Goal: Transaction & Acquisition: Purchase product/service

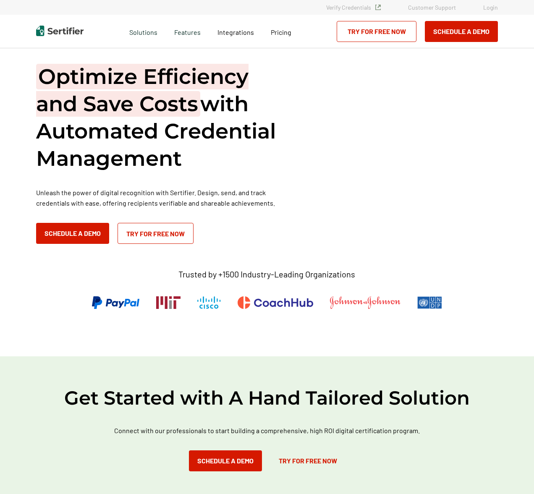
click at [245, 274] on p "Trusted by +1500 Industry-Leading Organizations" at bounding box center [266, 274] width 177 height 10
click at [264, 274] on p "Trusted by +1500 Industry-Leading Organizations" at bounding box center [266, 274] width 177 height 10
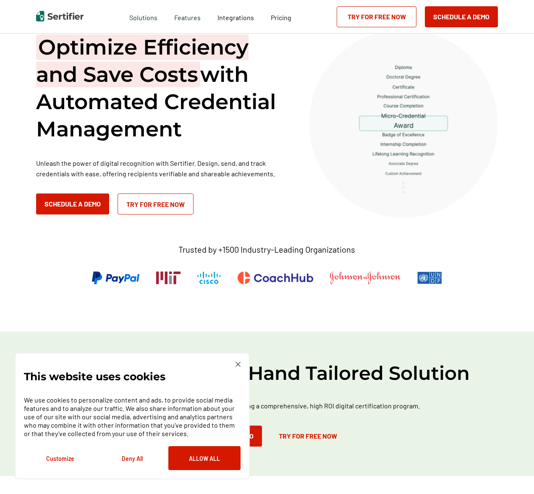
scroll to position [113, 0]
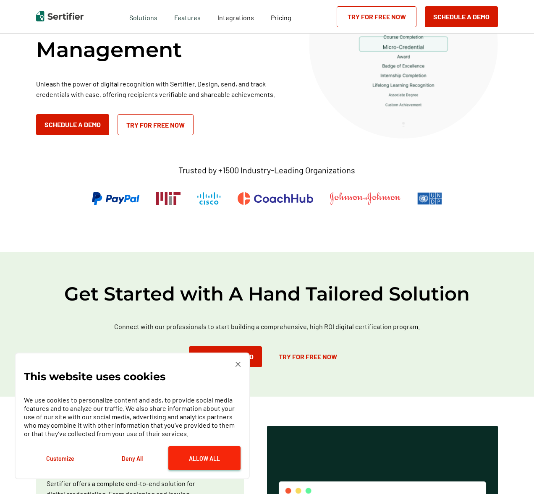
click at [205, 454] on button "Allow All" at bounding box center [204, 458] width 72 height 24
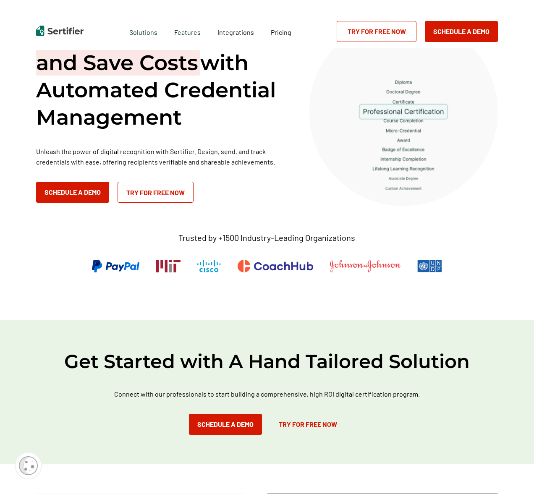
scroll to position [0, 0]
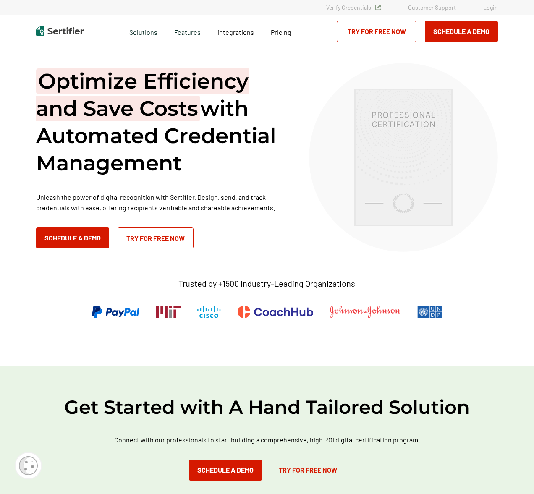
click at [199, 133] on h1 "Optimize Efficiency and Save Costs with Automated Credential Management" at bounding box center [162, 122] width 252 height 109
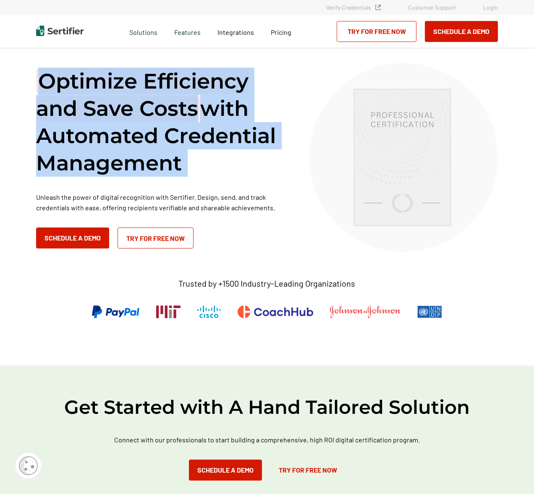
click at [199, 133] on h1 "Optimize Efficiency and Save Costs with Automated Credential Management" at bounding box center [162, 122] width 252 height 109
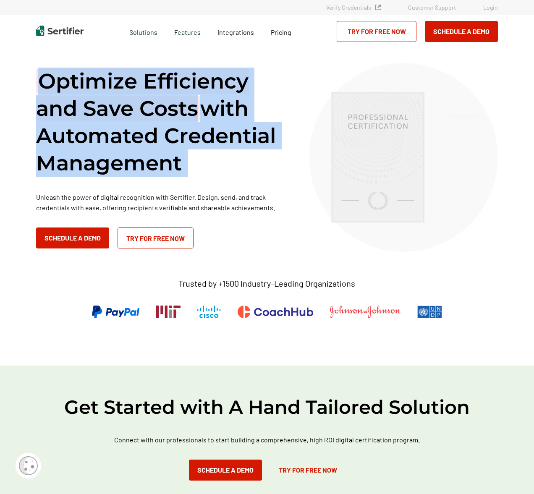
click at [216, 134] on h1 "Optimize Efficiency and Save Costs with Automated Credential Management" at bounding box center [162, 122] width 252 height 109
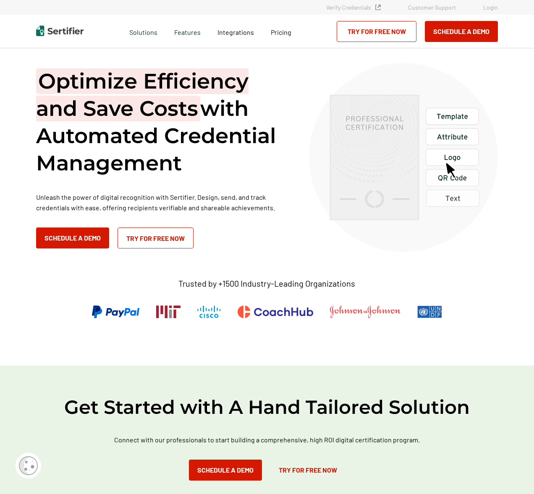
click at [180, 315] on img at bounding box center [168, 311] width 24 height 13
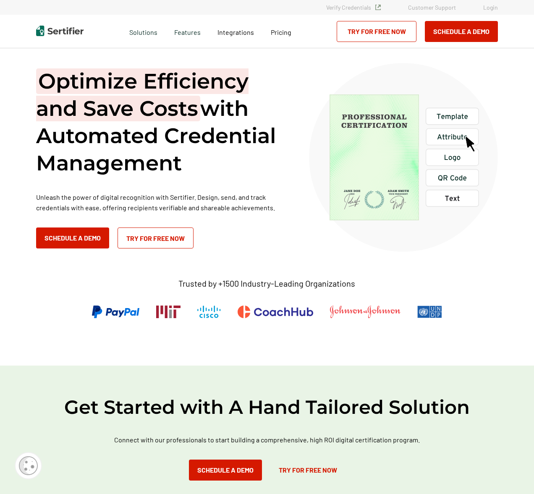
drag, startPoint x: 193, startPoint y: 315, endPoint x: 217, endPoint y: 315, distance: 24.3
click at [217, 315] on div at bounding box center [266, 320] width 367 height 31
click at [222, 317] on div at bounding box center [266, 320] width 367 height 31
drag, startPoint x: 232, startPoint y: 315, endPoint x: 276, endPoint y: 316, distance: 44.5
click at [276, 316] on div at bounding box center [266, 320] width 367 height 31
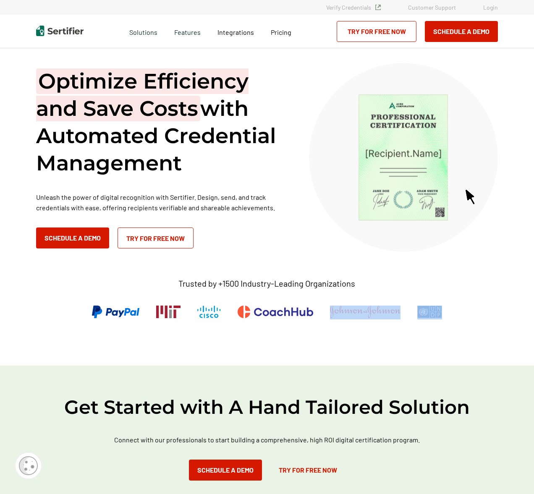
drag, startPoint x: 460, startPoint y: 312, endPoint x: 354, endPoint y: 310, distance: 106.1
click at [354, 310] on div "Optimize Efficiency and Save Costs with Automated Credential Management Unleash…" at bounding box center [266, 206] width 503 height 317
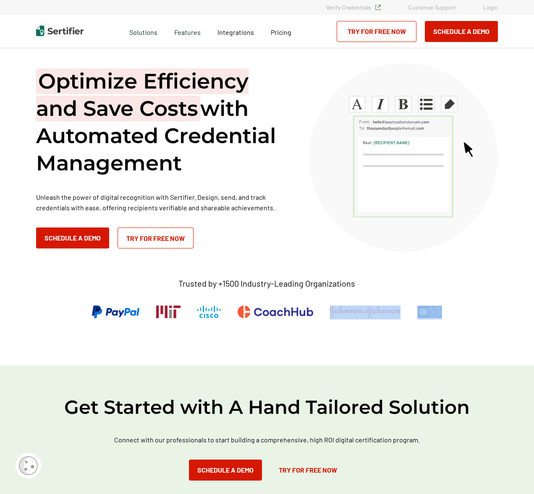
click at [334, 319] on div at bounding box center [365, 312] width 70 height 14
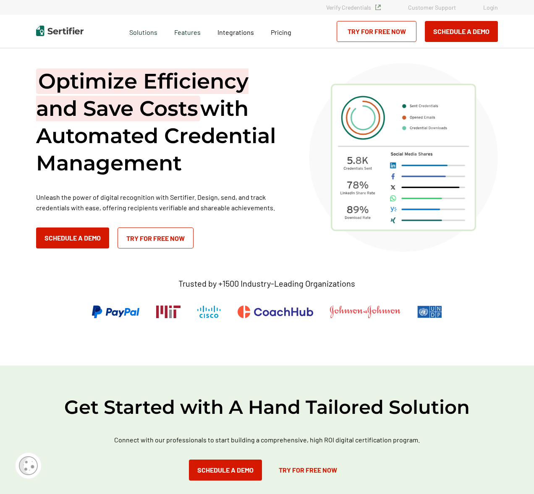
click at [372, 218] on icon at bounding box center [403, 157] width 144 height 146
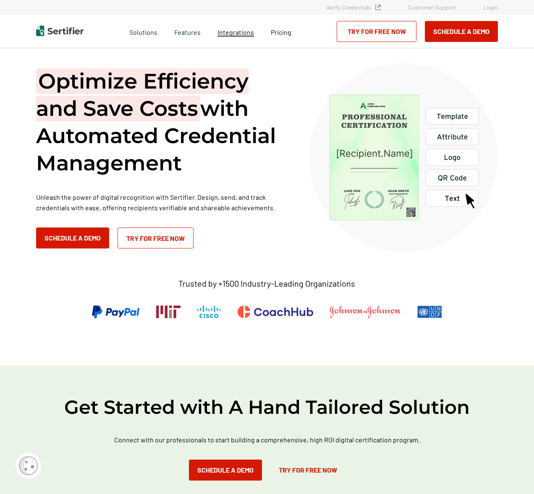
click at [240, 33] on span "Integrations" at bounding box center [235, 32] width 36 height 8
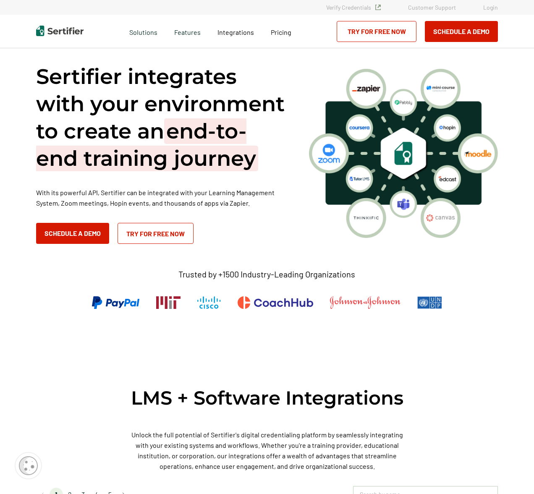
click at [355, 151] on img at bounding box center [403, 153] width 189 height 169
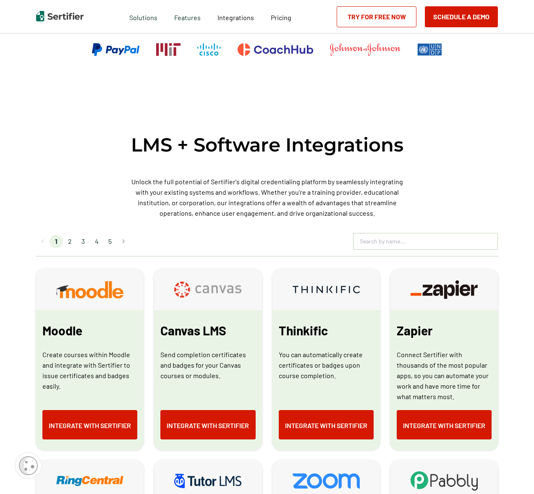
scroll to position [278, 0]
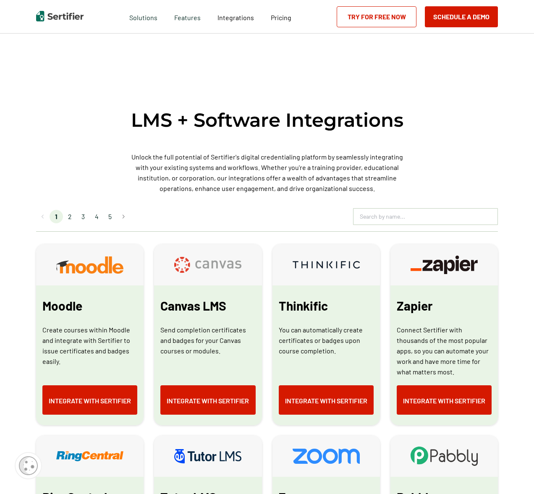
click at [260, 165] on p "Unlock the full potential of Sertifier's digital credentialing platform by seam…" at bounding box center [266, 172] width 277 height 42
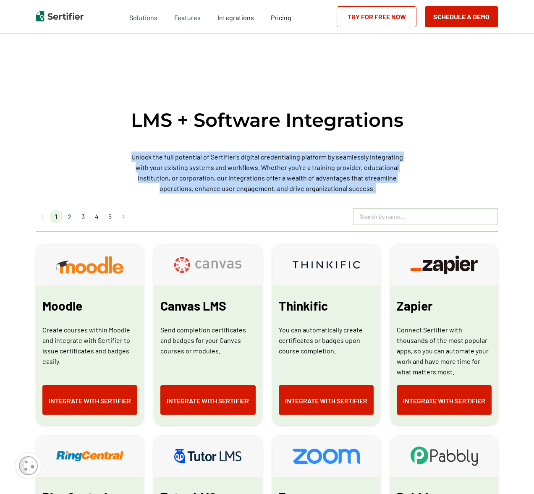
click at [260, 165] on p "Unlock the full potential of Sertifier's digital credentialing platform by seam…" at bounding box center [266, 172] width 277 height 42
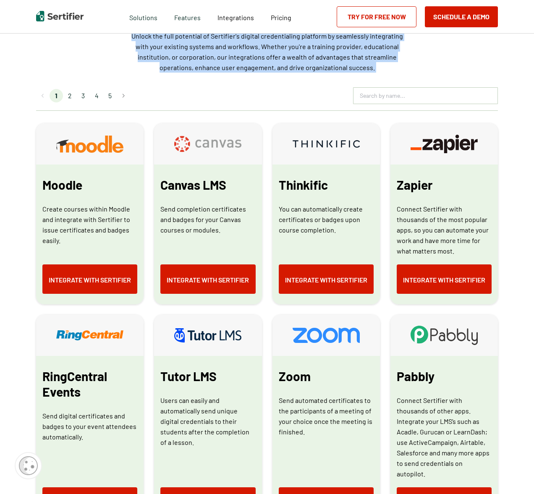
scroll to position [679, 0]
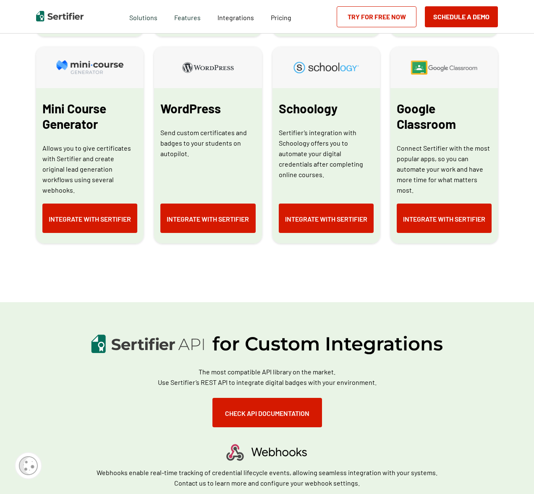
scroll to position [978, 0]
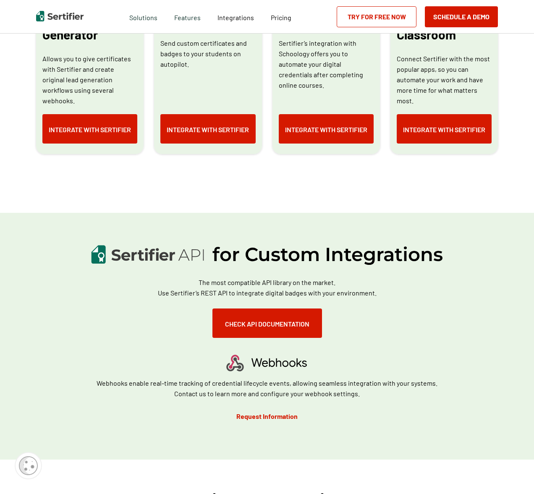
click at [250, 283] on p "The most compatible API library on the market. Use Sertifier’s REST API to inte…" at bounding box center [267, 287] width 352 height 21
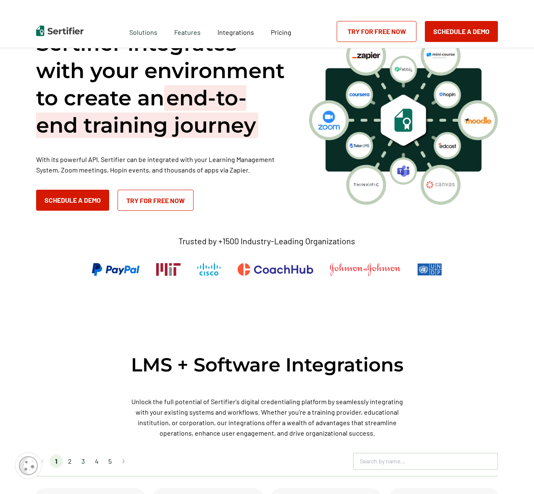
scroll to position [0, 0]
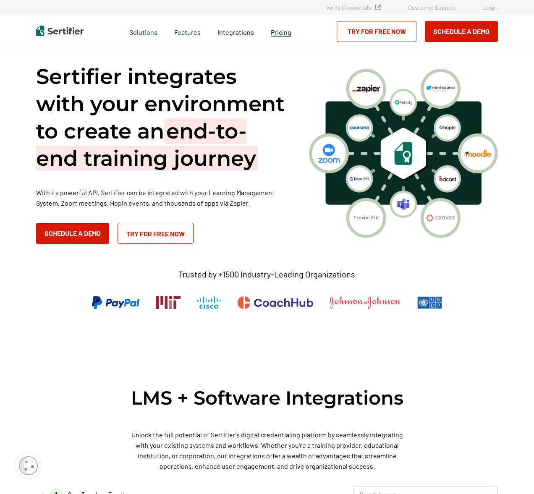
click at [281, 33] on span "Pricing" at bounding box center [281, 32] width 21 height 8
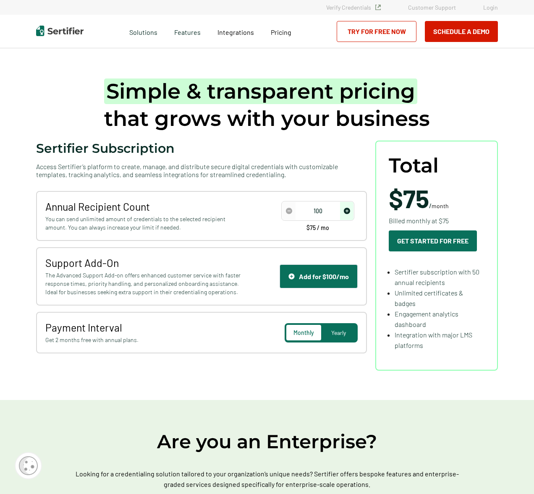
click at [344, 213] on img "increase number" at bounding box center [347, 211] width 6 height 6
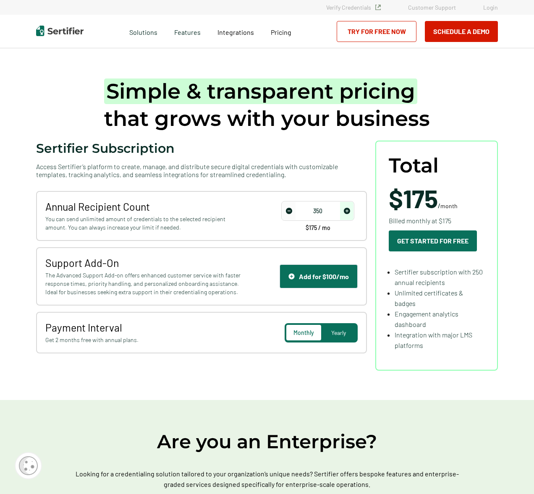
click at [344, 213] on img "increase number" at bounding box center [347, 211] width 6 height 6
click at [422, 226] on span "Billed monthly at $252.5" at bounding box center [422, 220] width 69 height 10
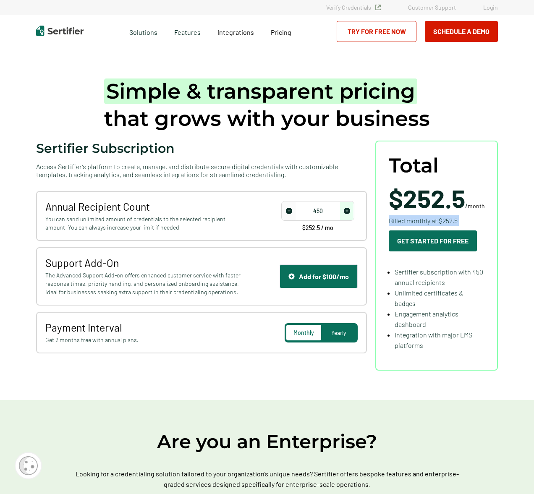
click at [422, 226] on span "Billed monthly at $252.5" at bounding box center [422, 220] width 69 height 10
click at [436, 226] on span "Billed monthly at $252.5" at bounding box center [422, 220] width 69 height 10
click at [353, 213] on span "increase number" at bounding box center [346, 211] width 13 height 18
click at [352, 212] on span "increase number" at bounding box center [346, 211] width 13 height 18
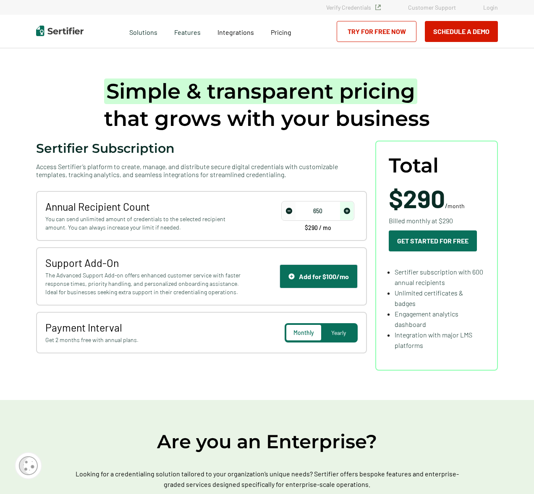
click at [352, 212] on span "increase number" at bounding box center [346, 211] width 13 height 18
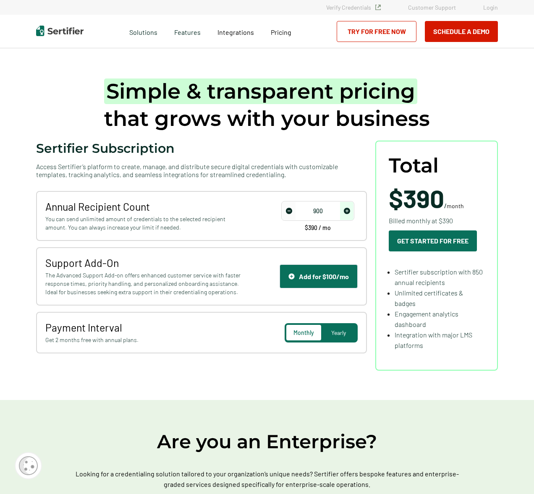
click at [352, 212] on span "increase number" at bounding box center [346, 211] width 13 height 18
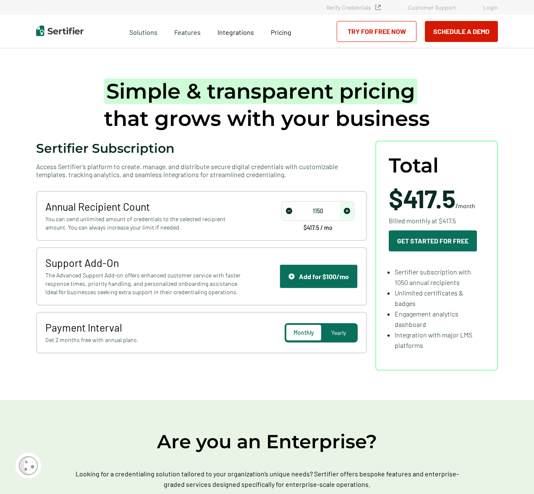
click at [352, 212] on span "increase number" at bounding box center [346, 211] width 13 height 18
click at [294, 211] on span "decrease number" at bounding box center [288, 211] width 13 height 18
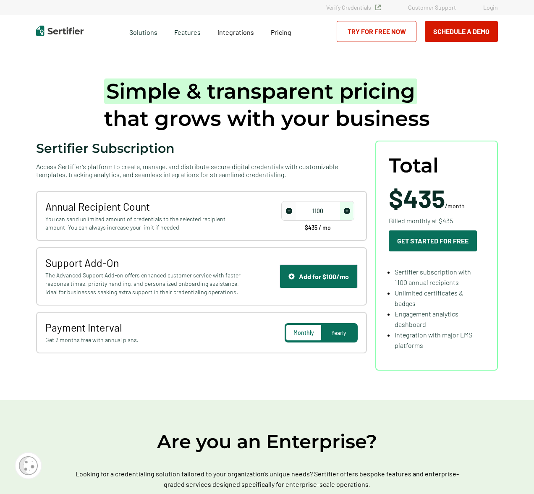
click at [294, 211] on span "decrease number" at bounding box center [288, 211] width 13 height 18
click at [351, 210] on span "increase number" at bounding box center [346, 211] width 13 height 18
click at [350, 210] on img "increase number" at bounding box center [347, 211] width 6 height 6
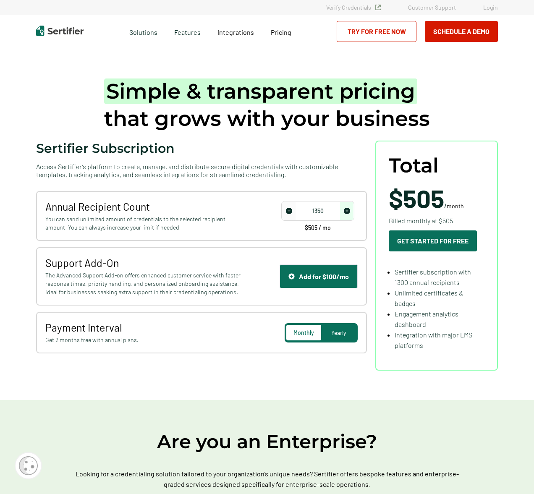
click at [350, 210] on img "increase number" at bounding box center [347, 211] width 6 height 6
type input "1500"
click at [350, 210] on img "increase number" at bounding box center [347, 211] width 6 height 6
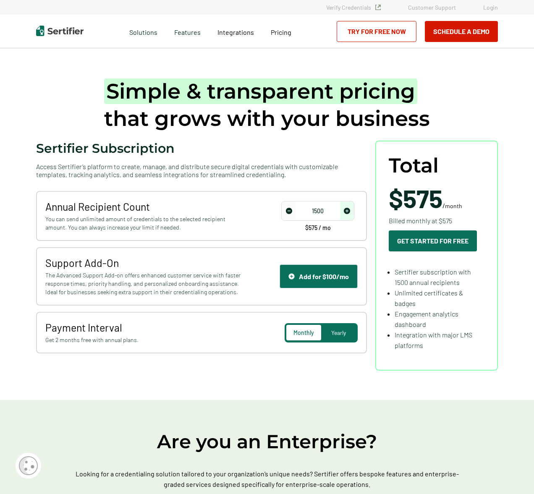
click at [469, 258] on div "Total $575 / month Billed monthly at $575 Get Started For Free Sertifier subscr…" at bounding box center [436, 255] width 96 height 203
click at [466, 287] on li "Sertifier subscription with 1500 annual recipients" at bounding box center [439, 297] width 90 height 21
click at [466, 271] on span "Sertifier subscription with 1500 annual recipients" at bounding box center [432, 277] width 76 height 18
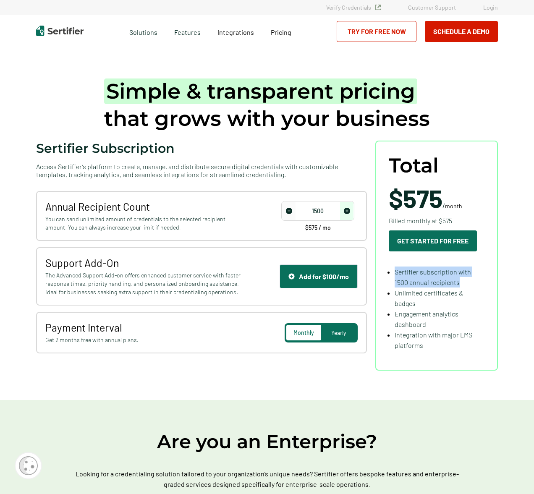
click at [471, 287] on li "Sertifier subscription with 1500 annual recipients" at bounding box center [439, 297] width 90 height 21
click at [468, 287] on li "Sertifier subscription with 1500 annual recipients" at bounding box center [439, 297] width 90 height 21
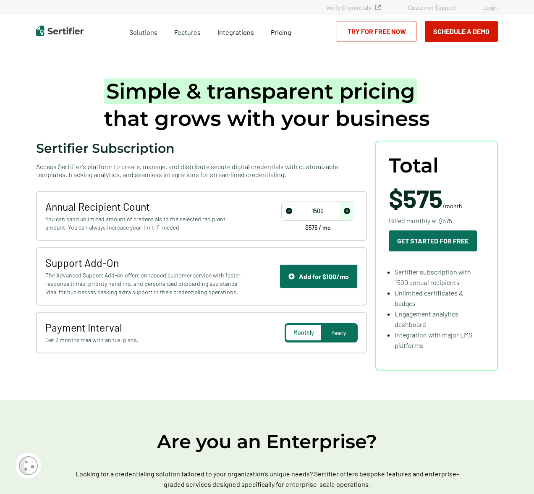
click at [468, 287] on li "Sertifier subscription with 1500 annual recipients" at bounding box center [439, 297] width 90 height 21
click at [469, 308] on li "Unlimited certificates & badges" at bounding box center [439, 318] width 90 height 21
click at [471, 308] on li "Unlimited certificates & badges" at bounding box center [439, 318] width 90 height 21
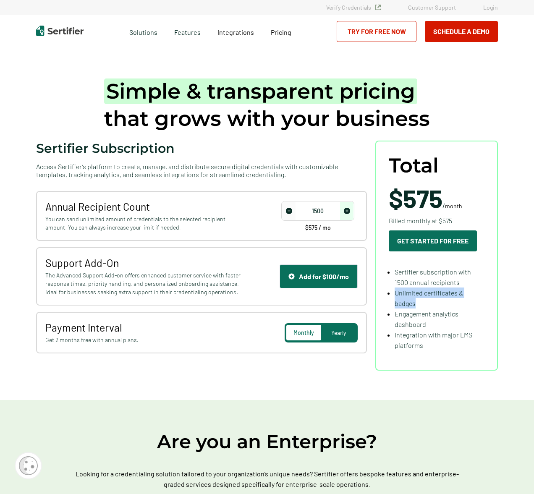
click at [471, 308] on li "Unlimited certificates & badges" at bounding box center [439, 318] width 90 height 21
click at [473, 308] on li "Unlimited certificates & badges" at bounding box center [439, 318] width 90 height 21
click at [248, 34] on span "Integrations" at bounding box center [235, 32] width 36 height 8
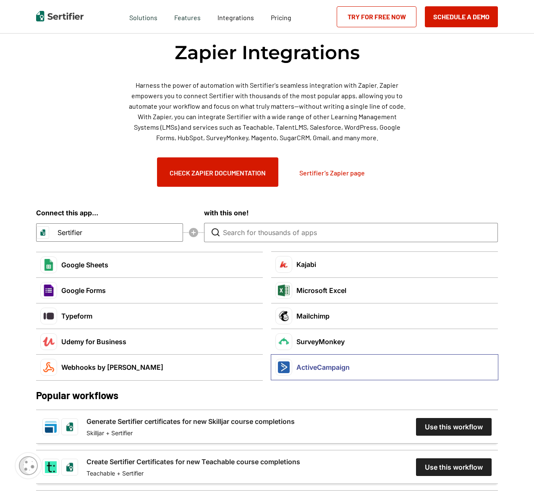
scroll to position [1539, 0]
